Goal: Use online tool/utility: Utilize a website feature to perform a specific function

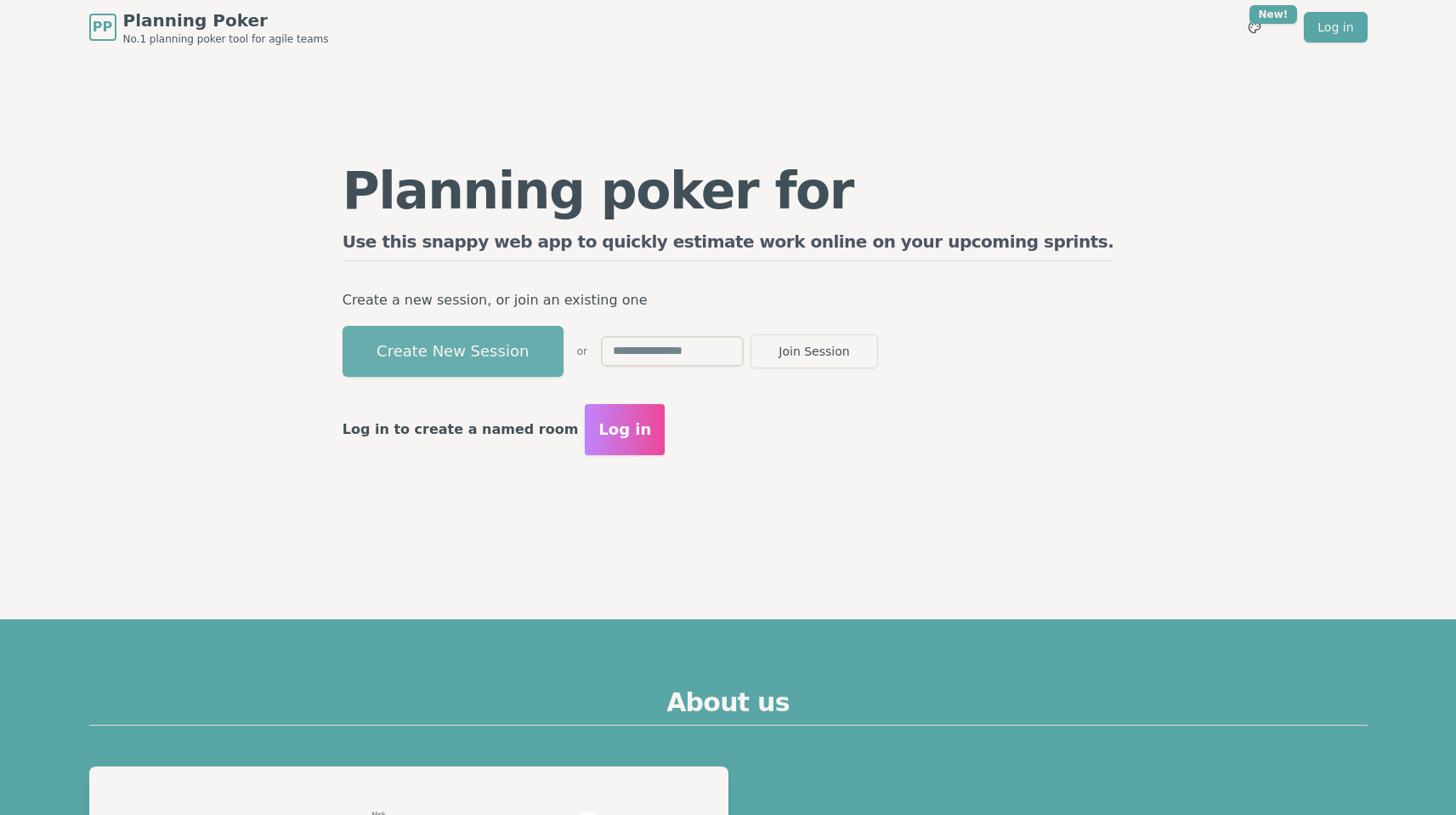
click at [506, 351] on button "Create New Session" at bounding box center [453, 350] width 221 height 51
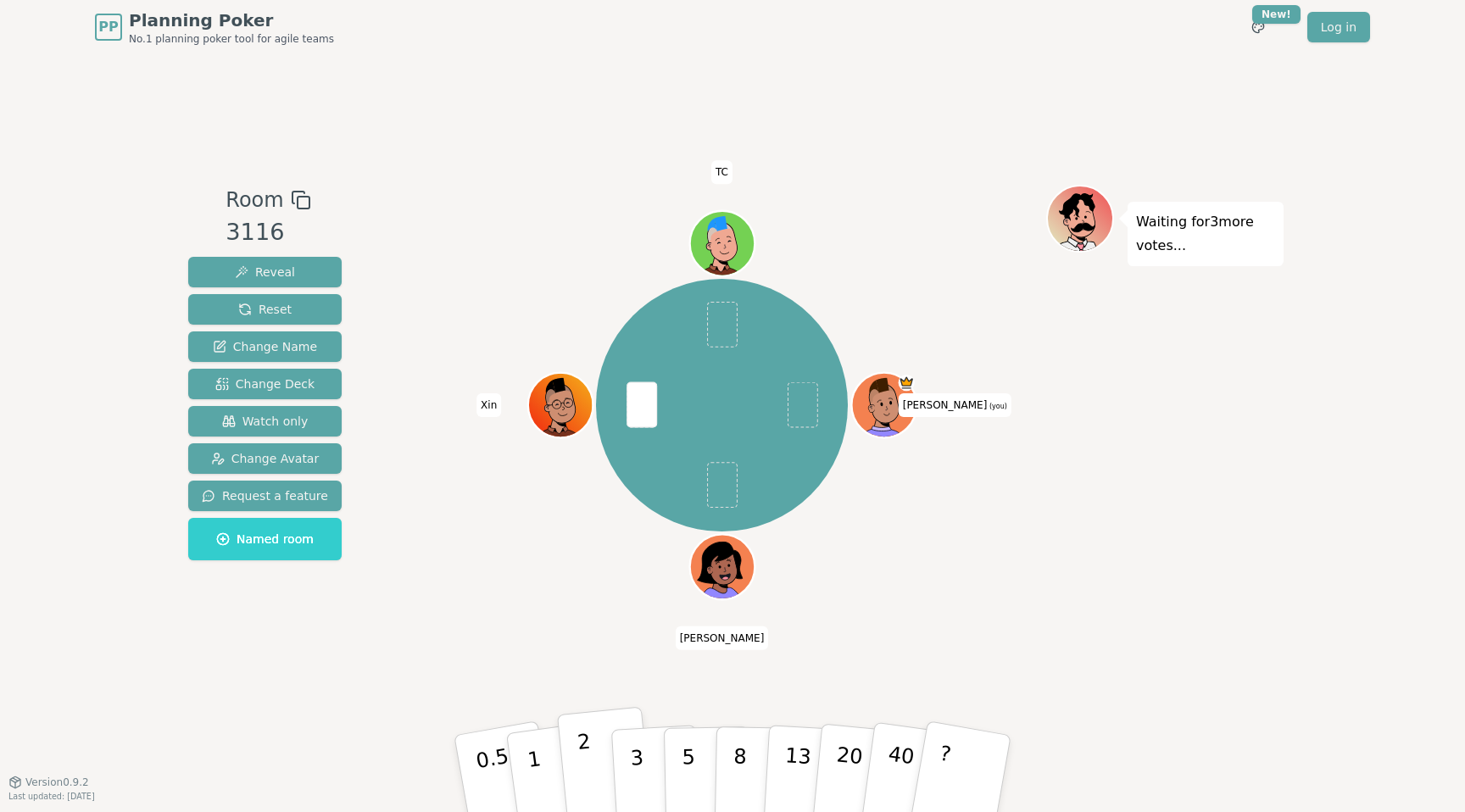
click at [586, 764] on p "2" at bounding box center [587, 775] width 22 height 93
click at [729, 750] on button "8" at bounding box center [758, 773] width 87 height 129
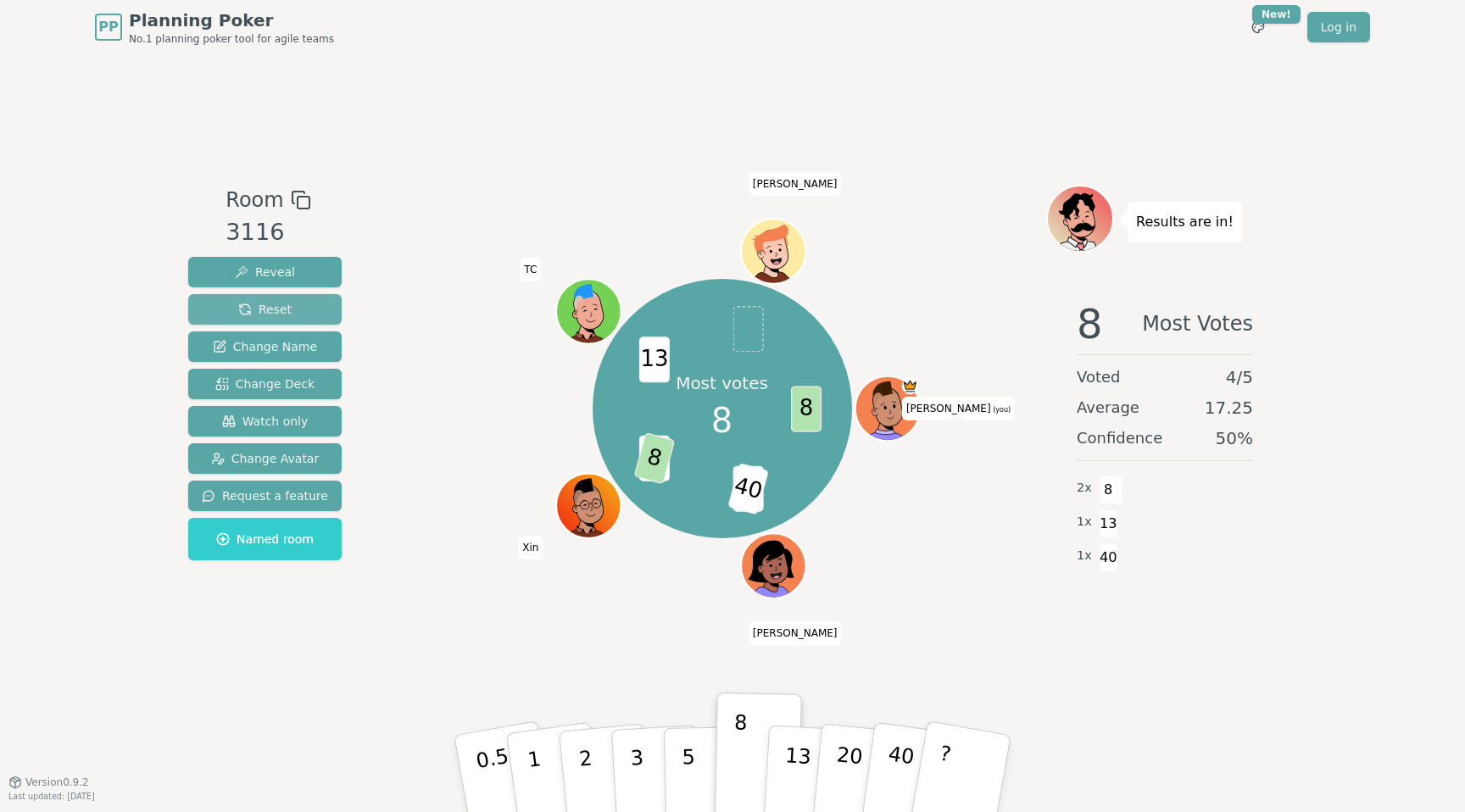
click at [272, 309] on span "Reset" at bounding box center [265, 309] width 53 height 17
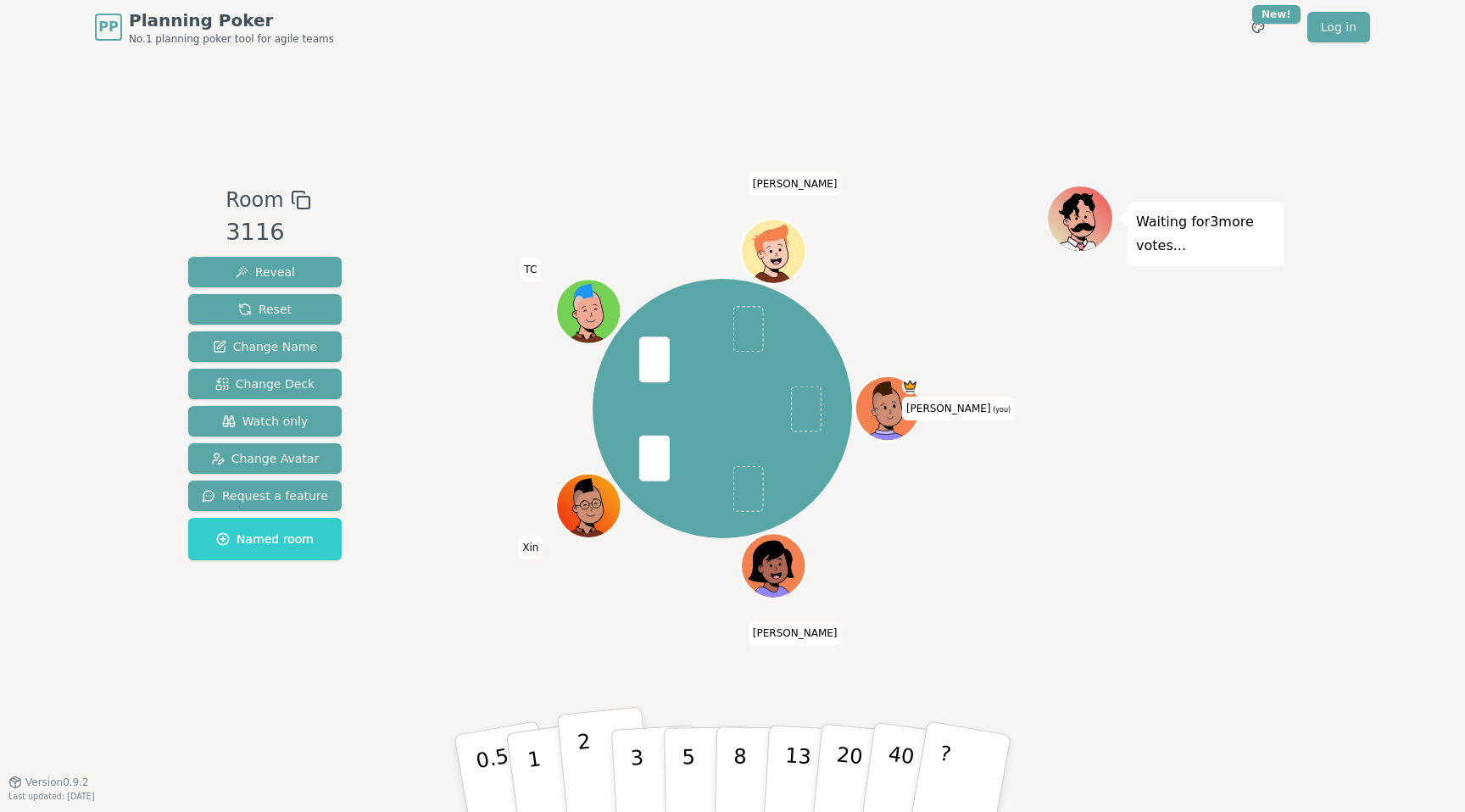
click at [601, 758] on button "2" at bounding box center [605, 773] width 97 height 135
click at [630, 744] on p "3" at bounding box center [638, 774] width 18 height 93
click at [389, 630] on div "Room 3116 Reveal Reset Change Name Change Deck Watch only Change Avatar Request…" at bounding box center [732, 417] width 1102 height 466
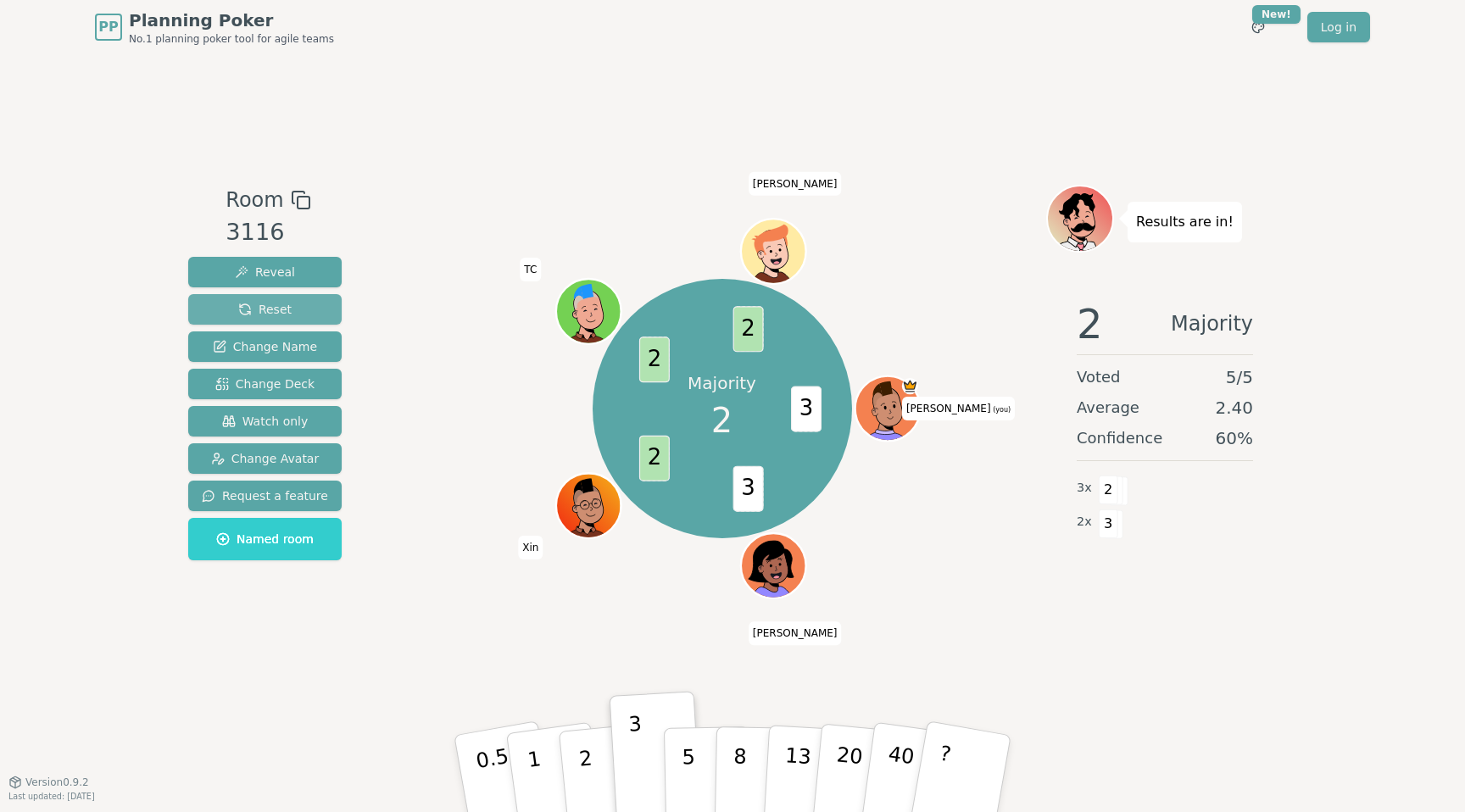
click at [276, 313] on span "Reset" at bounding box center [265, 309] width 53 height 17
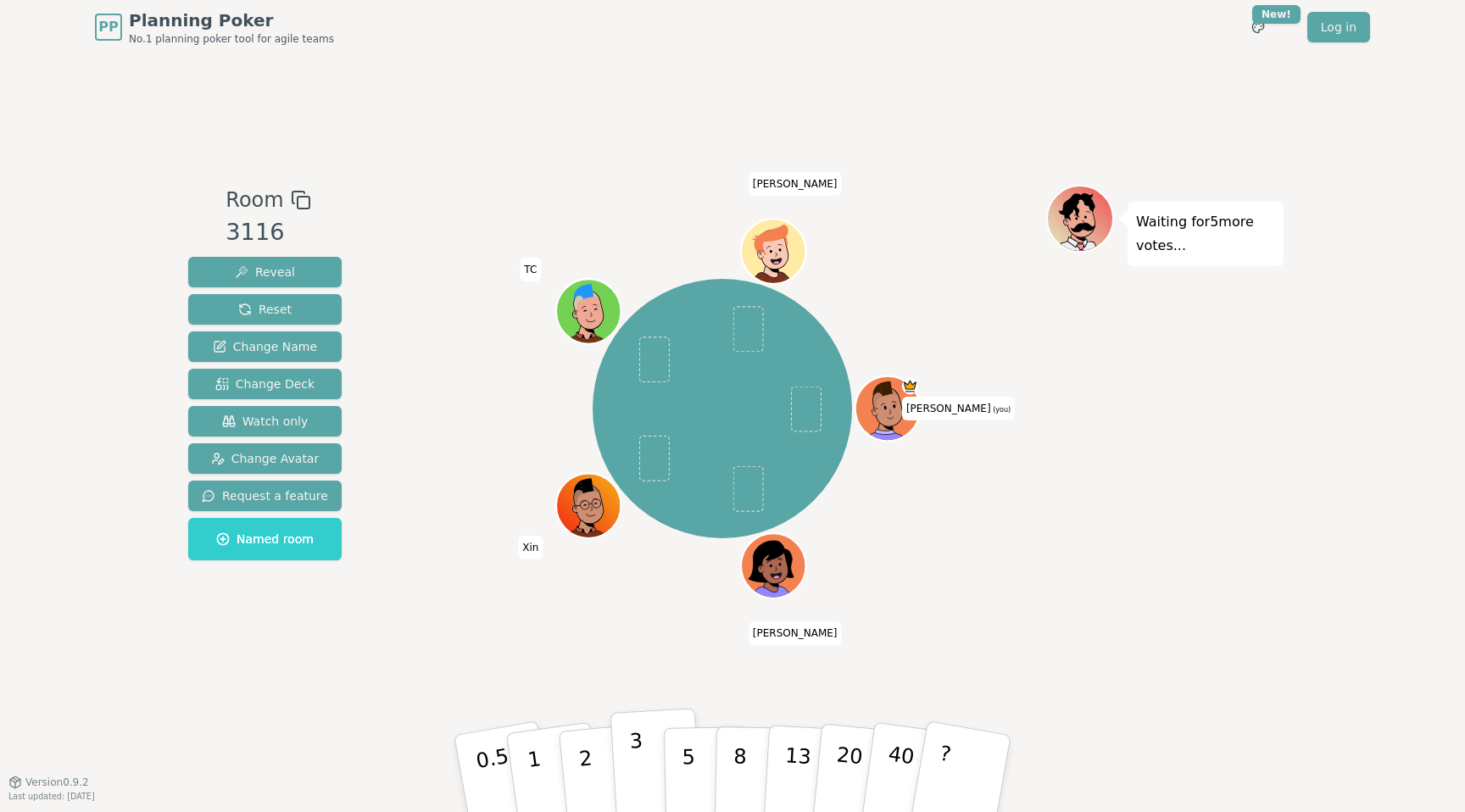
click at [639, 748] on p "3" at bounding box center [638, 774] width 18 height 93
